Goal: Download file/media

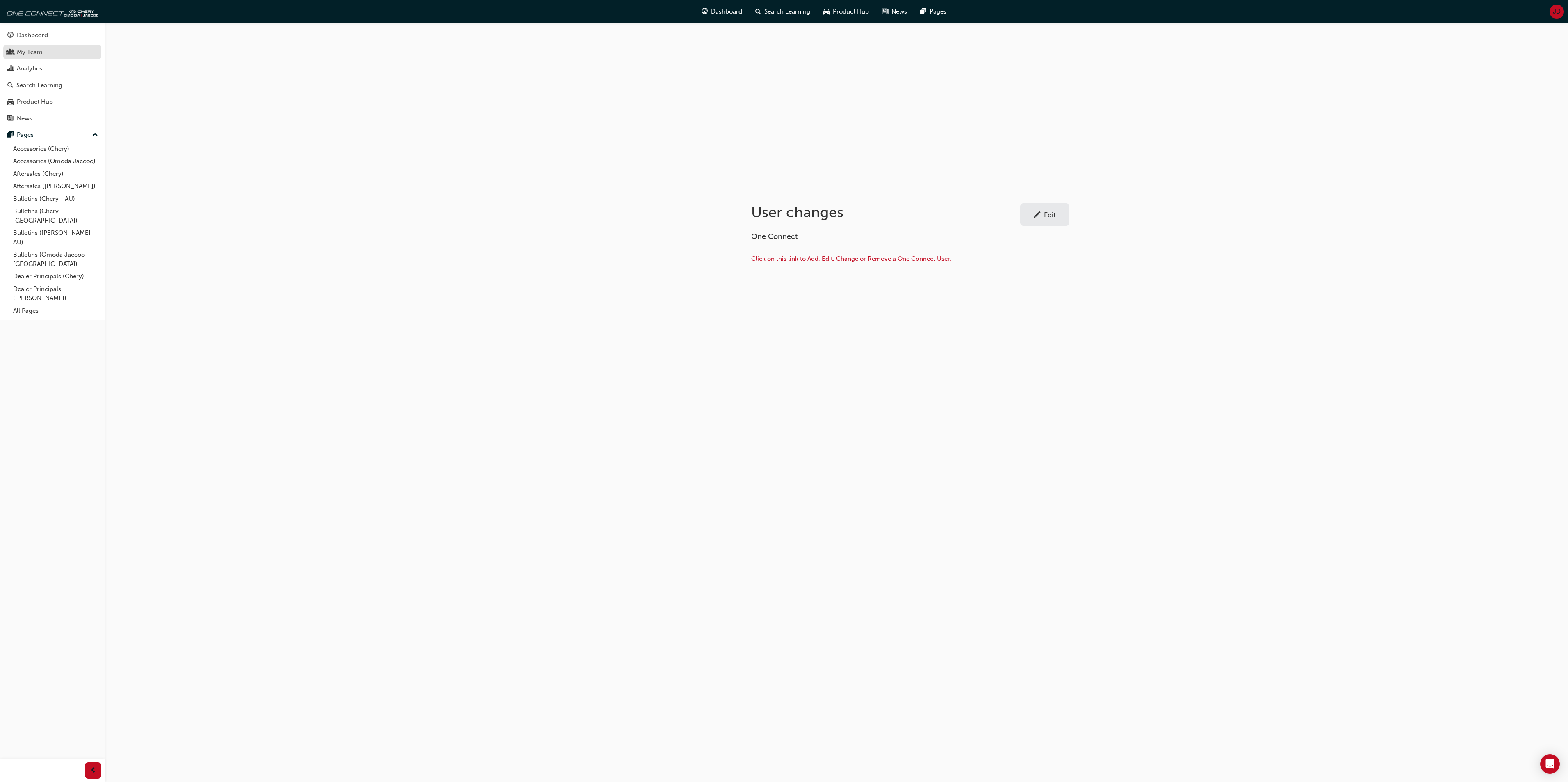
click at [30, 51] on div "My Team" at bounding box center [30, 52] width 26 height 10
click at [35, 69] on div "Analytics" at bounding box center [30, 69] width 26 height 10
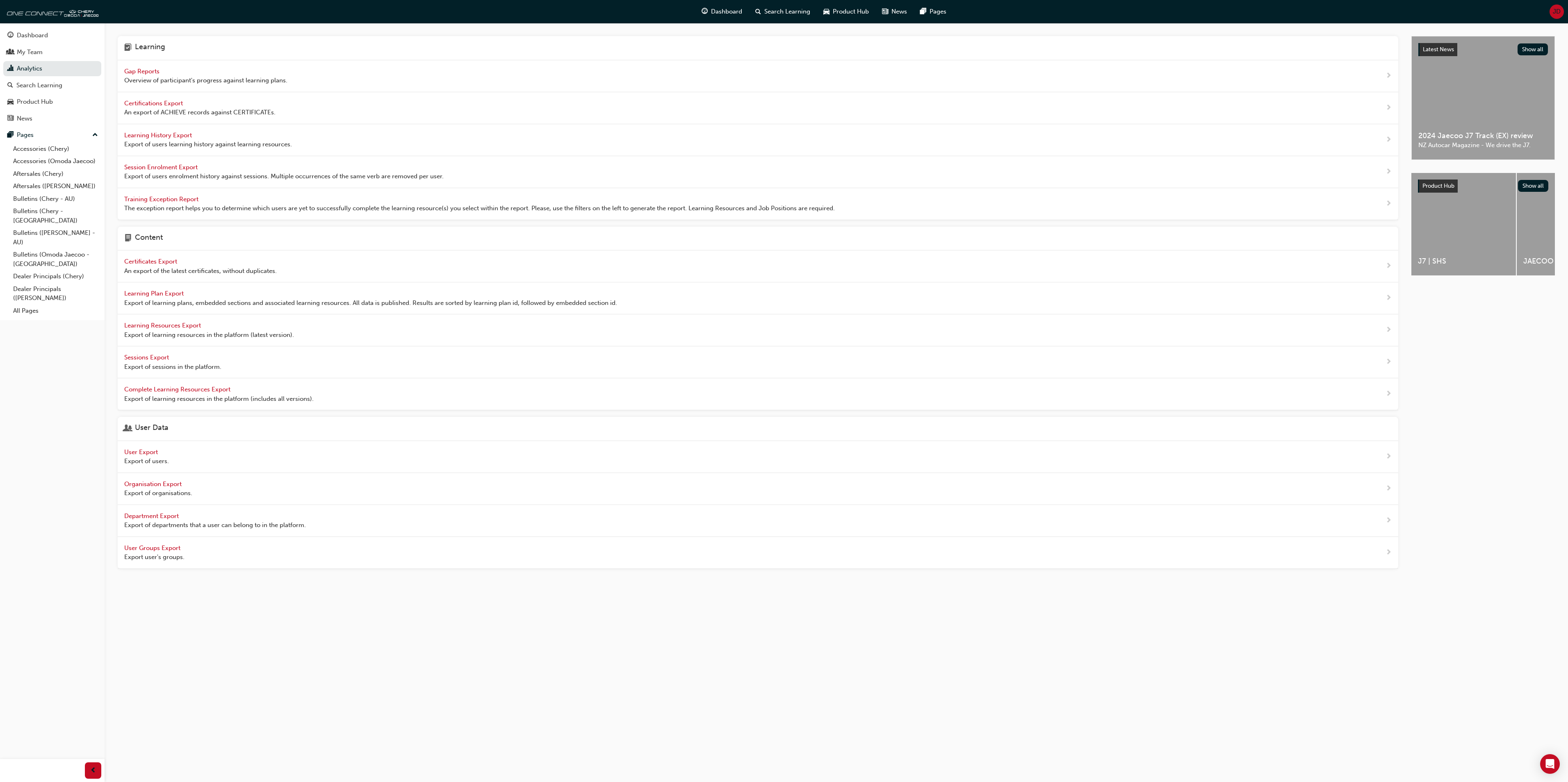
click at [146, 456] on span "User Export" at bounding box center [142, 452] width 35 height 7
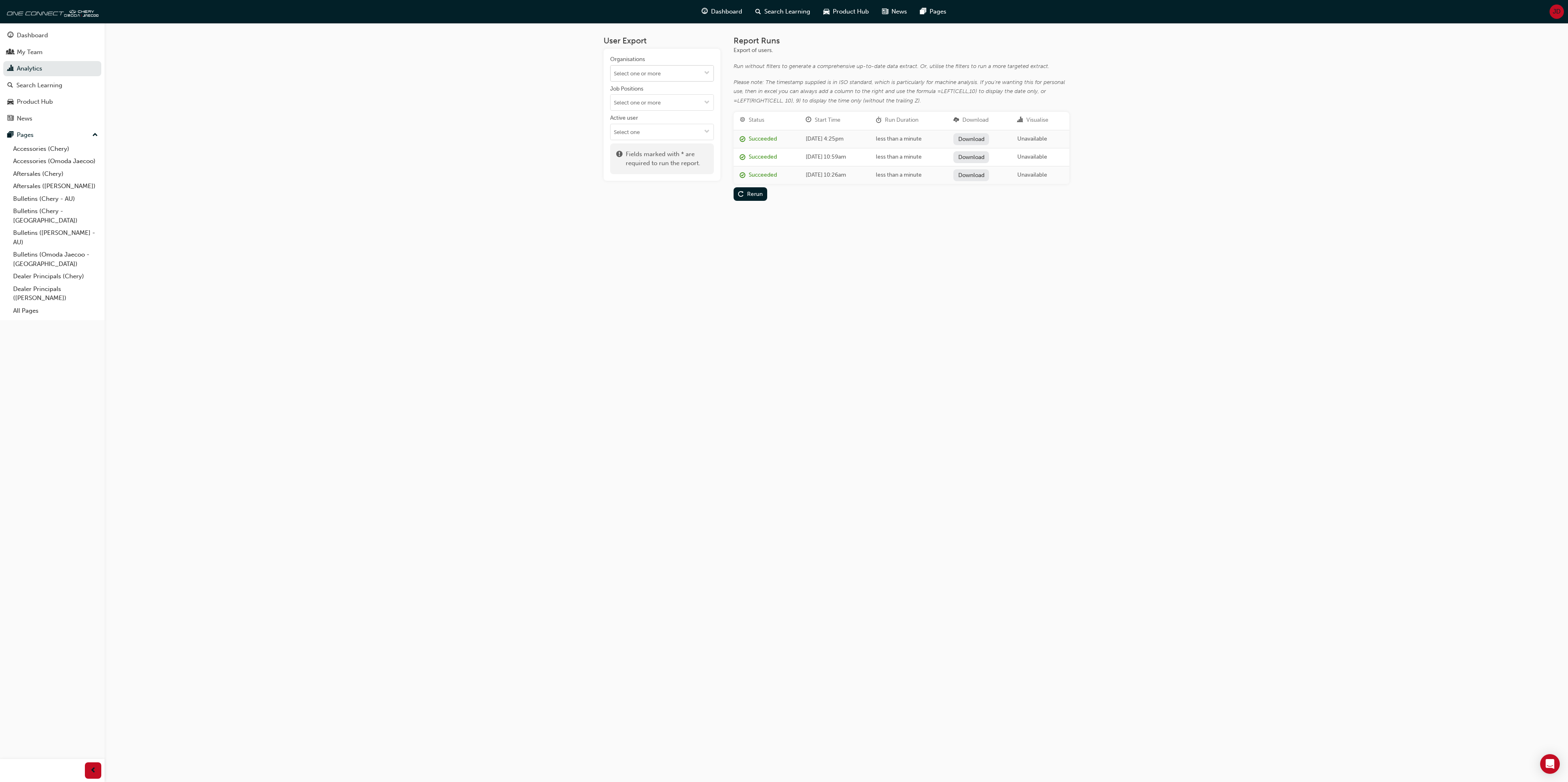
click at [708, 73] on span "down-icon" at bounding box center [706, 73] width 6 height 7
click at [653, 192] on li "[PERSON_NAME]" at bounding box center [661, 200] width 104 height 15
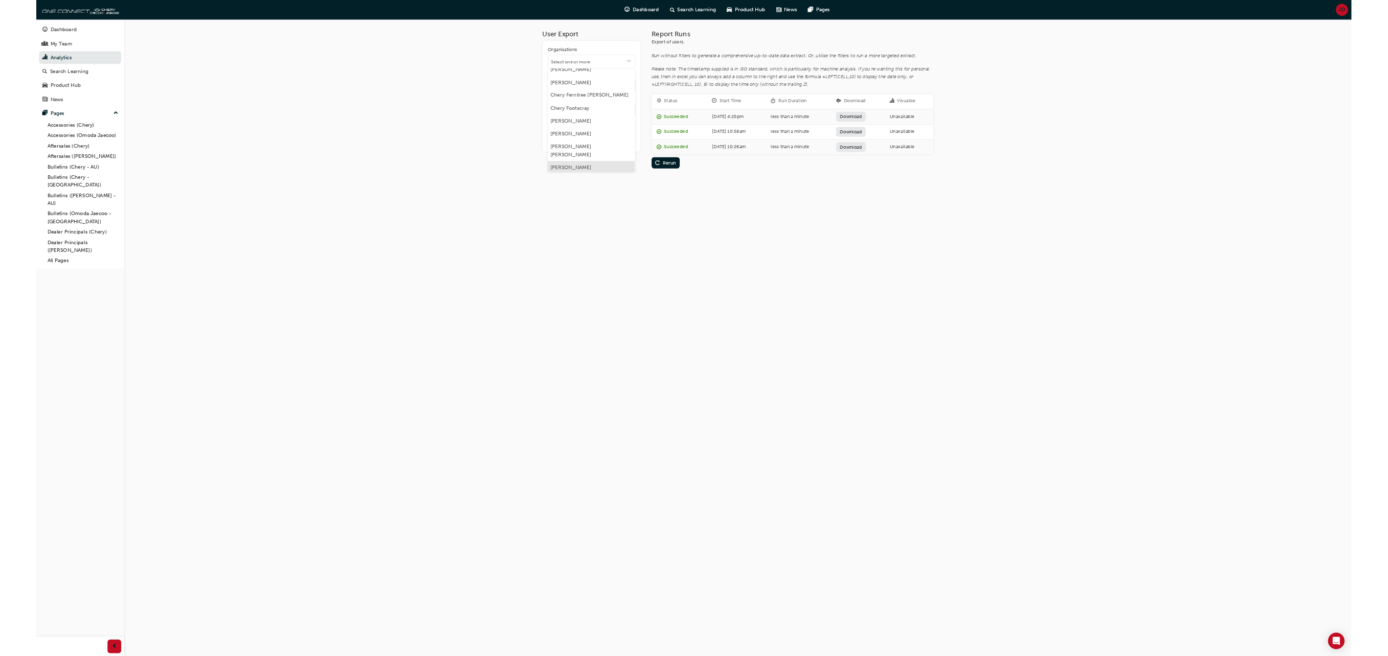
scroll to position [0, 0]
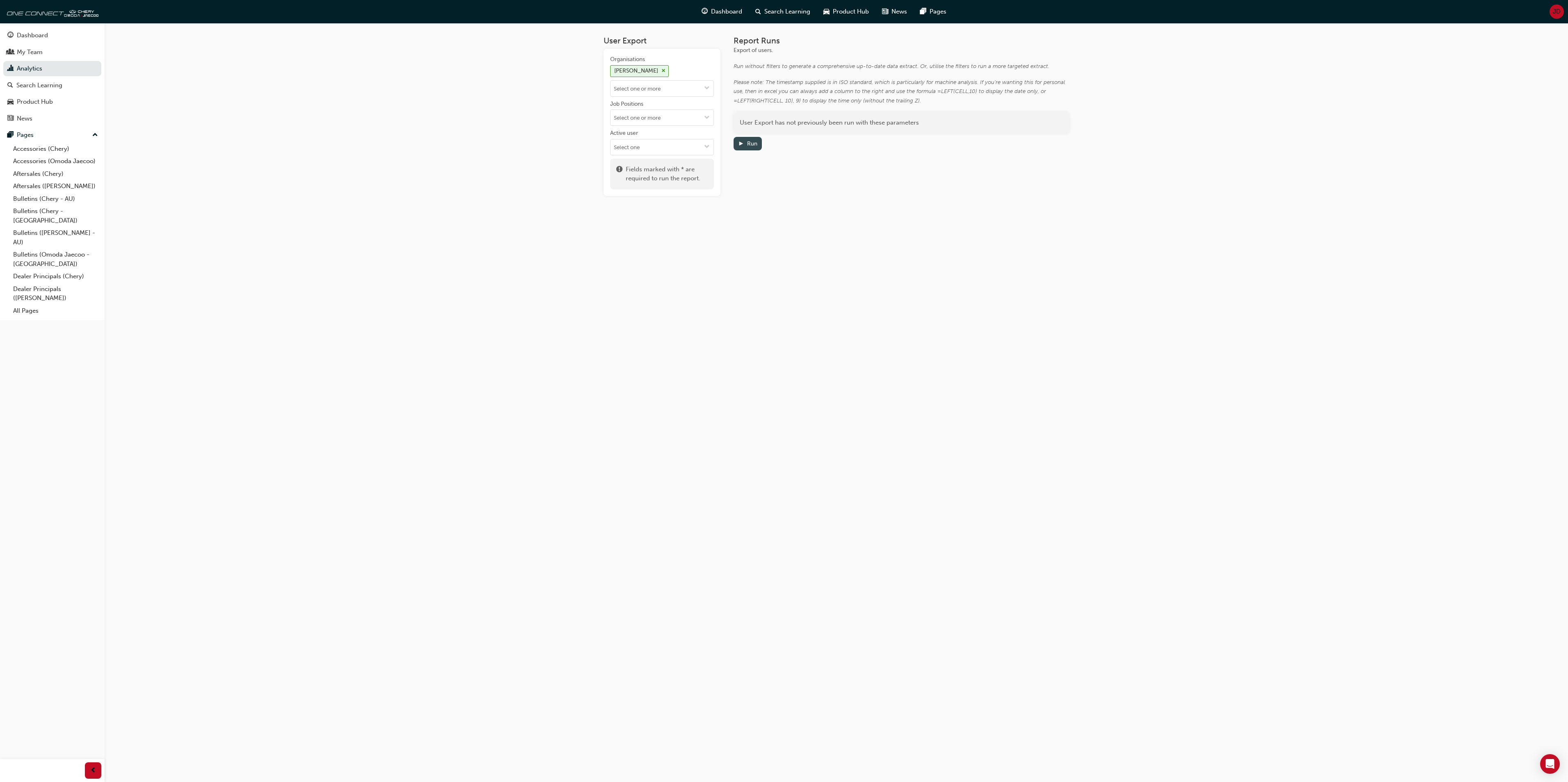
click at [747, 141] on div "Run" at bounding box center [752, 144] width 10 height 7
click at [985, 135] on link "Download" at bounding box center [970, 139] width 35 height 12
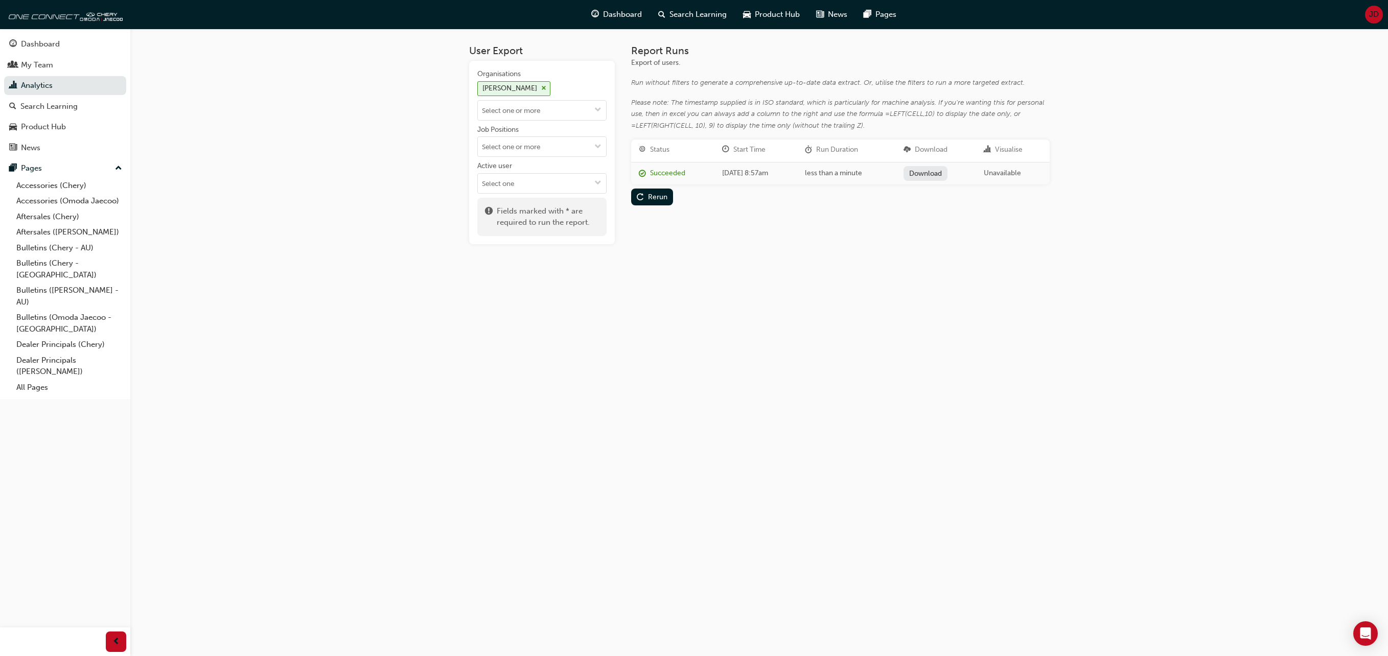
click at [1135, 234] on div "User Export Organisations Chery Gosford Job Positions Active user Fields marked…" at bounding box center [694, 328] width 1388 height 656
click at [1373, 13] on span "JD" at bounding box center [1374, 15] width 10 height 12
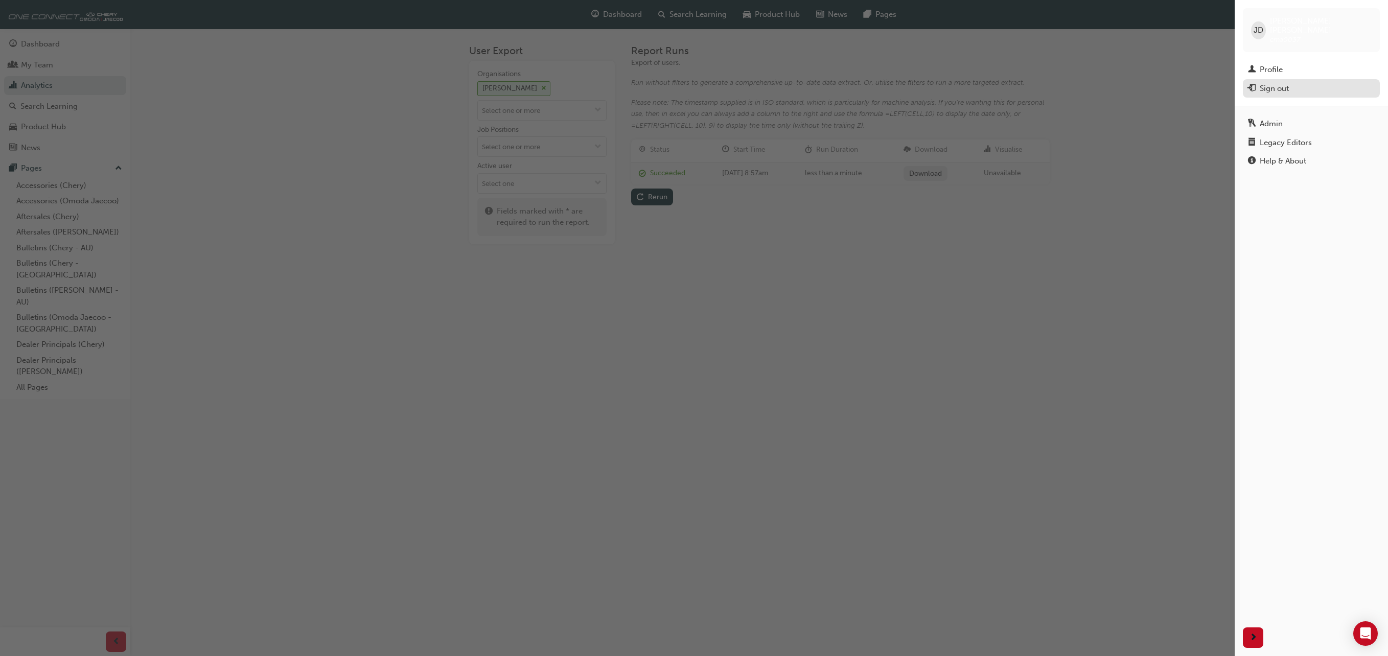
click at [1277, 83] on div "Sign out" at bounding box center [1274, 89] width 29 height 12
